Goal: Register for event/course

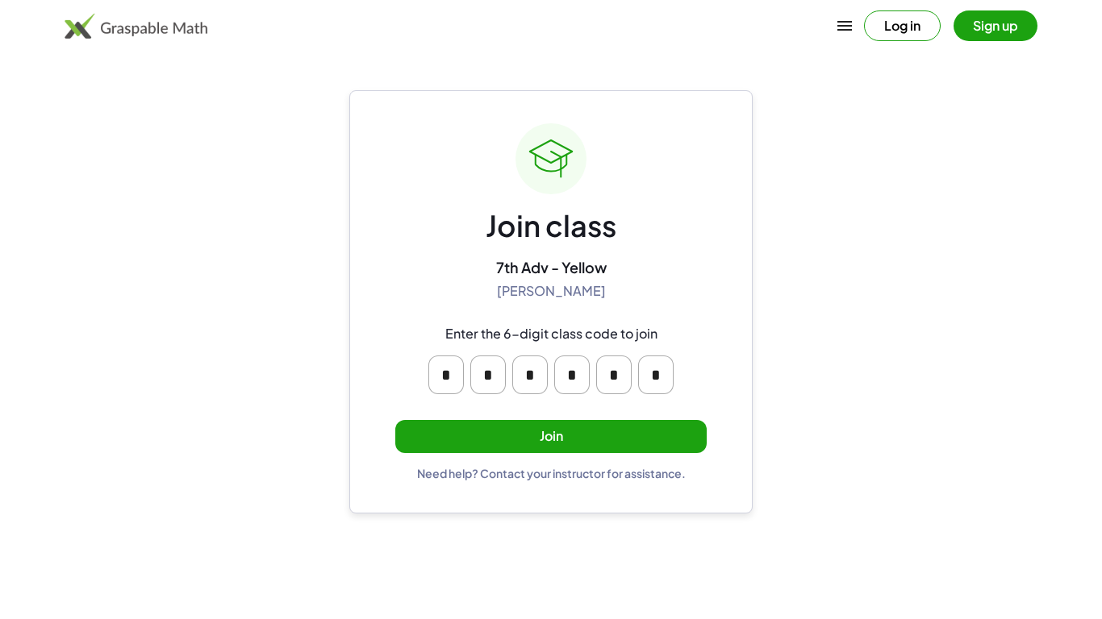
click at [555, 435] on button "Join" at bounding box center [550, 436] width 311 height 33
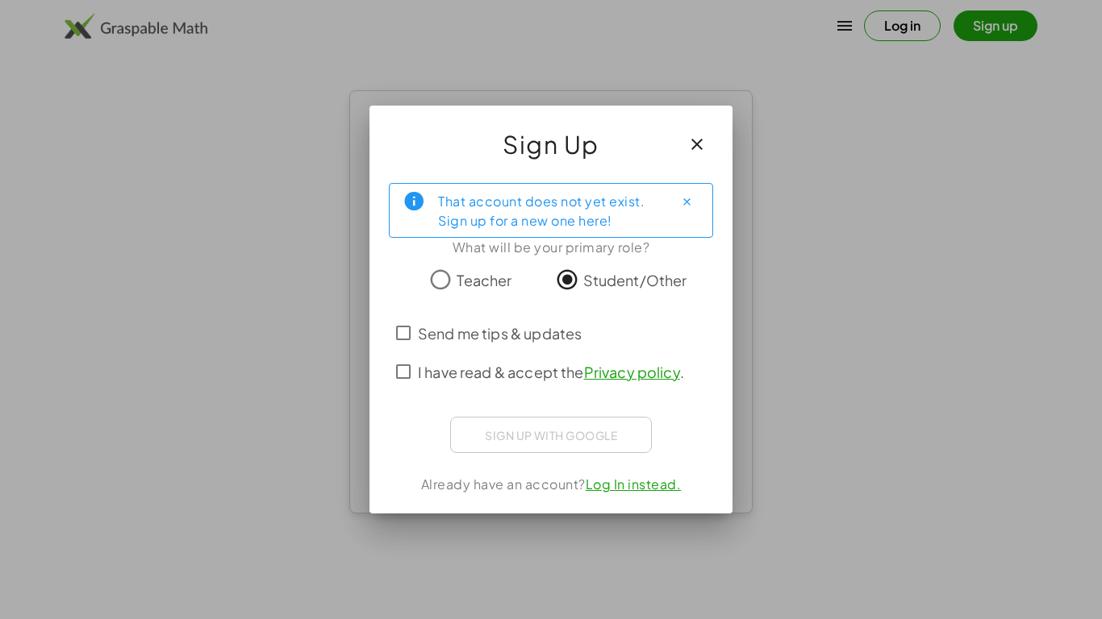
click at [434, 347] on label "Send me tips & updates" at bounding box center [500, 333] width 164 height 39
click at [603, 368] on link "Privacy policy" at bounding box center [632, 372] width 96 height 19
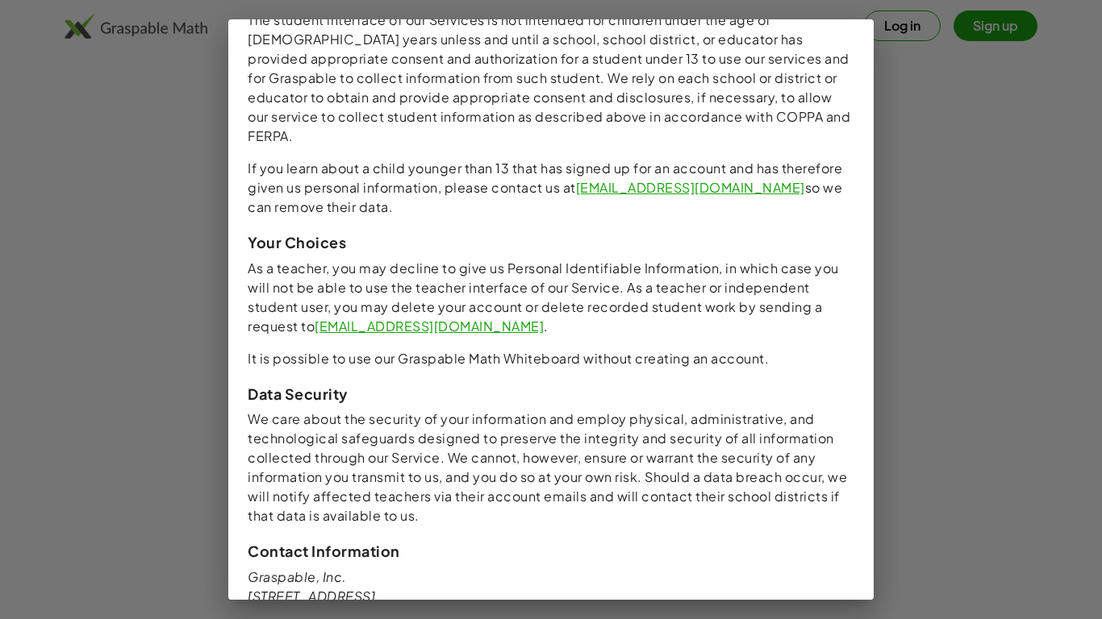
scroll to position [1538, 0]
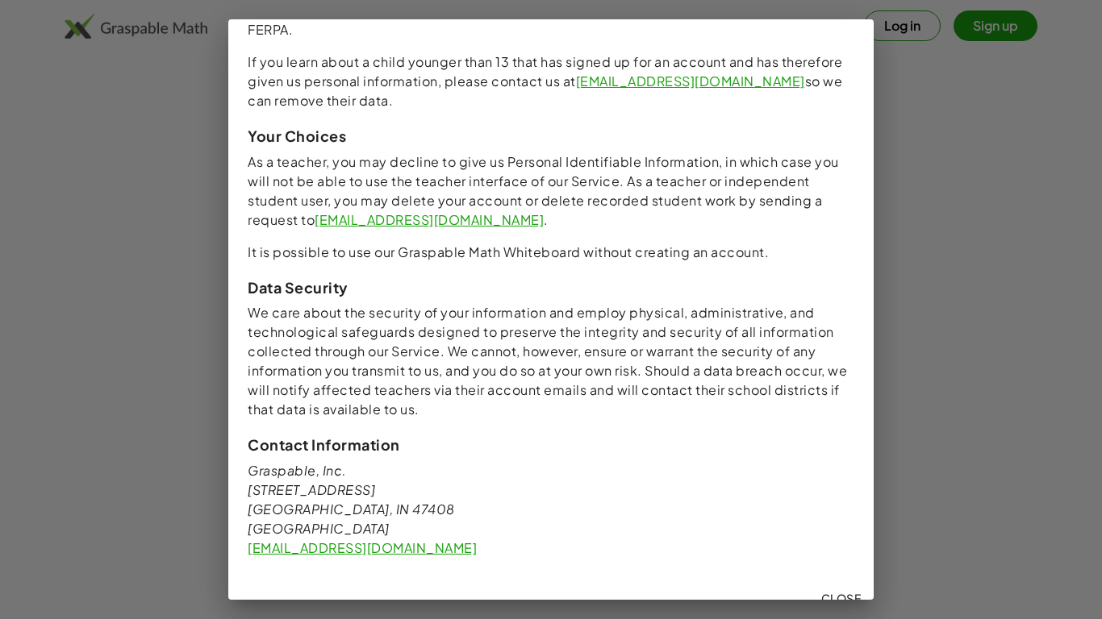
click at [838, 591] on span "Close" at bounding box center [840, 598] width 40 height 15
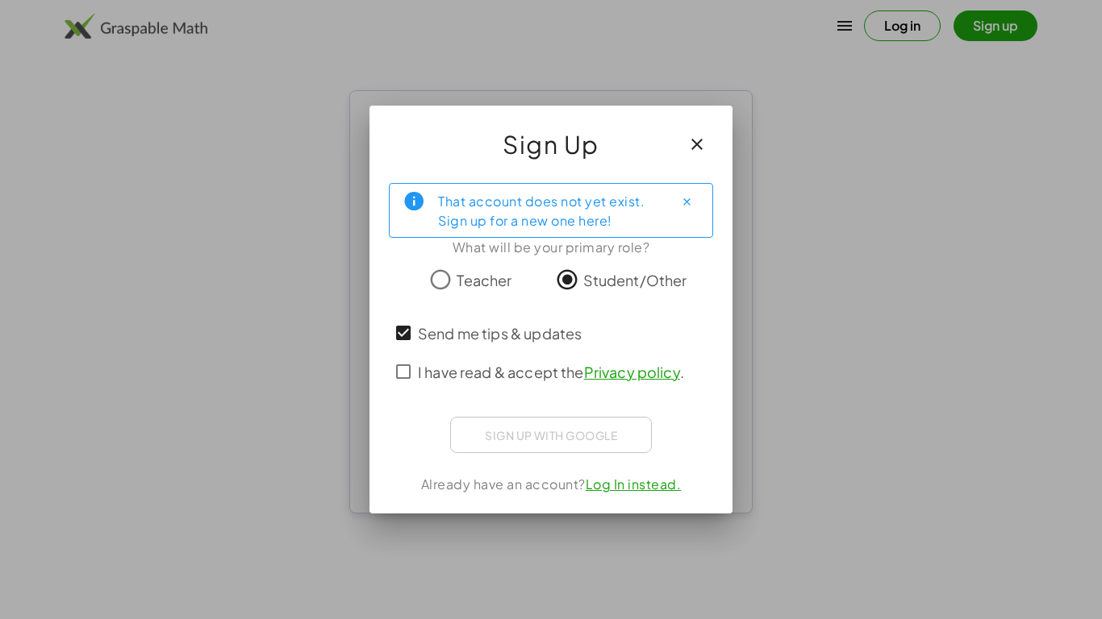
click at [617, 484] on link "Log In instead." at bounding box center [633, 484] width 96 height 17
click at [608, 269] on span "Student/Other" at bounding box center [635, 280] width 104 height 22
click at [452, 373] on span "I have read & accept the Privacy policy ." at bounding box center [551, 372] width 266 height 22
